Goal: Information Seeking & Learning: Learn about a topic

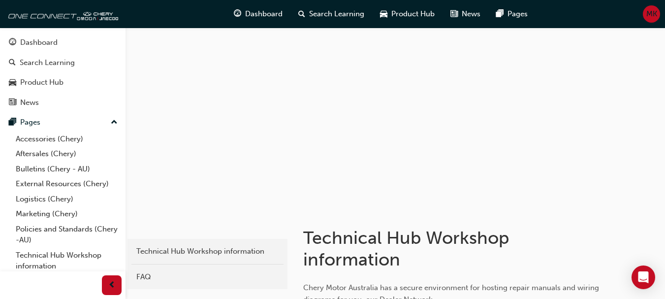
scroll to position [18, 0]
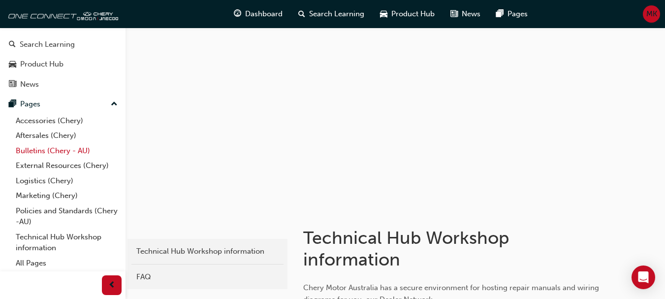
click at [30, 151] on link "Bulletins (Chery - AU)" at bounding box center [67, 150] width 110 height 15
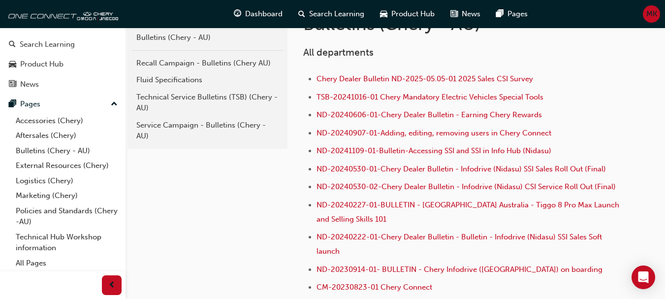
scroll to position [208, 0]
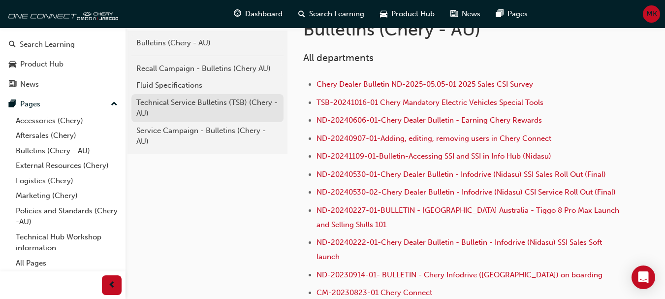
click at [189, 104] on div "Technical Service Bulletins (TSB) (Chery - AU)" at bounding box center [207, 108] width 142 height 22
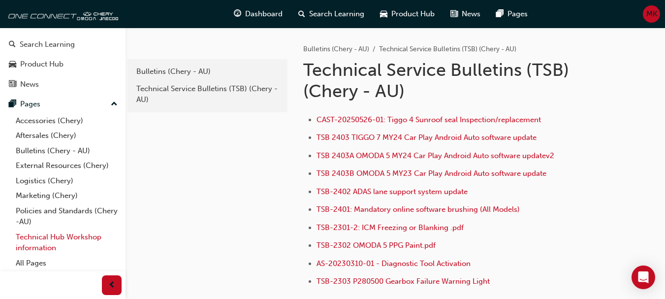
click at [65, 235] on link "Technical Hub Workshop information" at bounding box center [67, 242] width 110 height 26
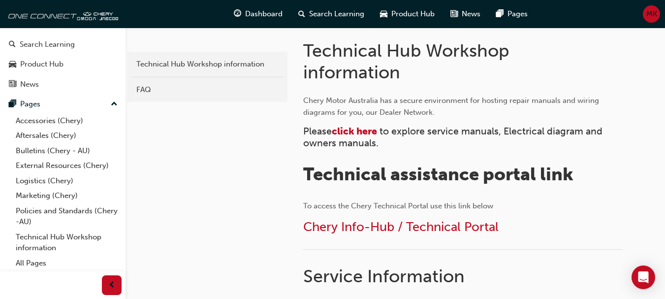
scroll to position [181, 0]
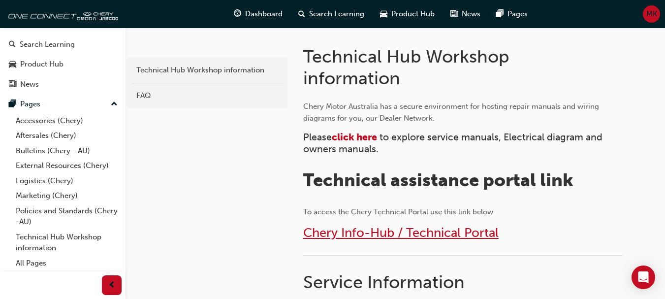
click at [381, 228] on span "Chery Info-Hub / Technical Portal" at bounding box center [400, 232] width 195 height 15
